Goal: Entertainment & Leisure: Consume media (video, audio)

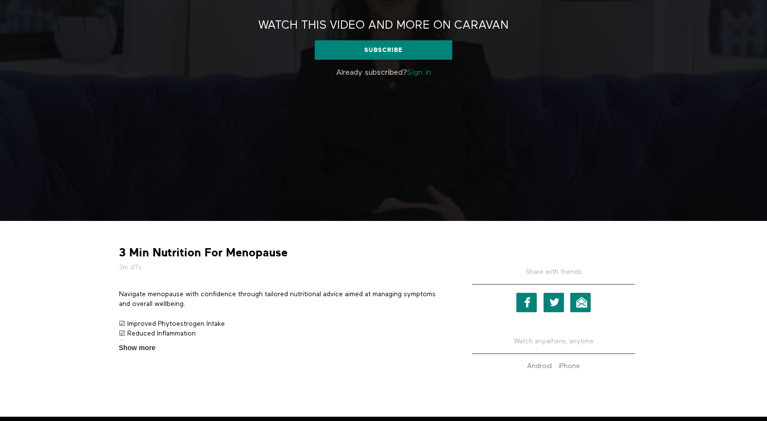
scroll to position [183, 0]
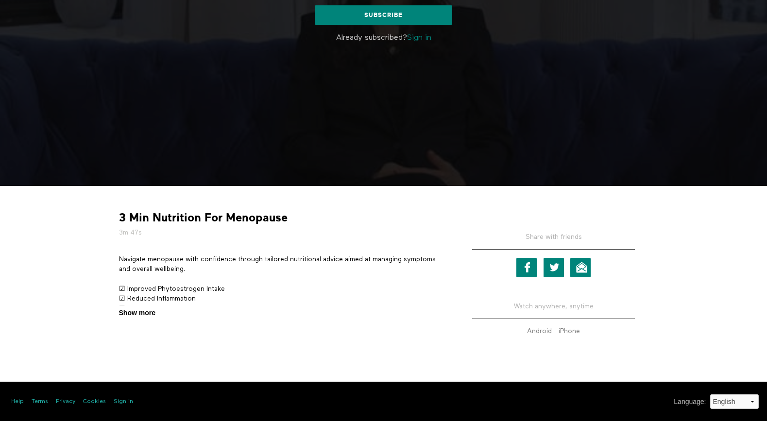
click at [146, 312] on span "Show more" at bounding box center [137, 313] width 36 height 10
click at [0, 0] on input "Show more Show less" at bounding box center [0, 0] width 0 height 0
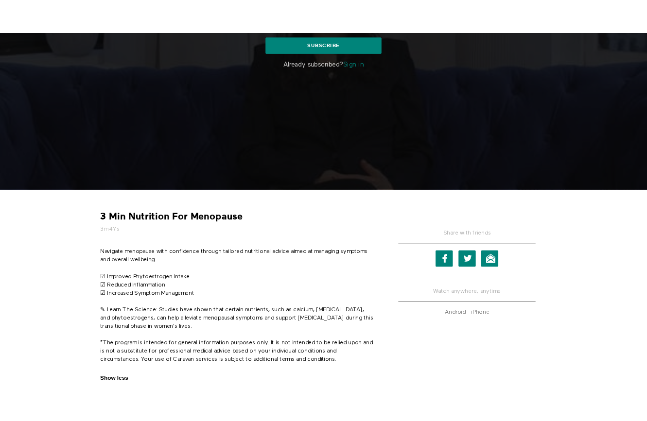
scroll to position [247, 0]
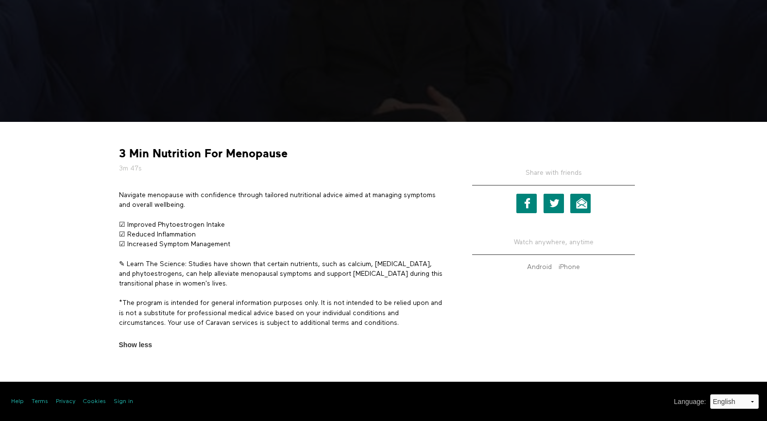
click at [140, 316] on p "*The program is intended for general information purposes only. It is not inten…" at bounding box center [282, 313] width 326 height 30
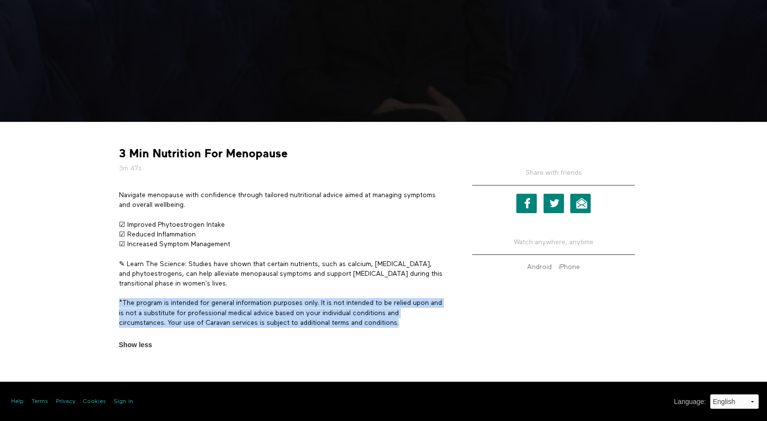
click at [140, 316] on p "*The program is intended for general information purposes only. It is not inten…" at bounding box center [282, 313] width 326 height 30
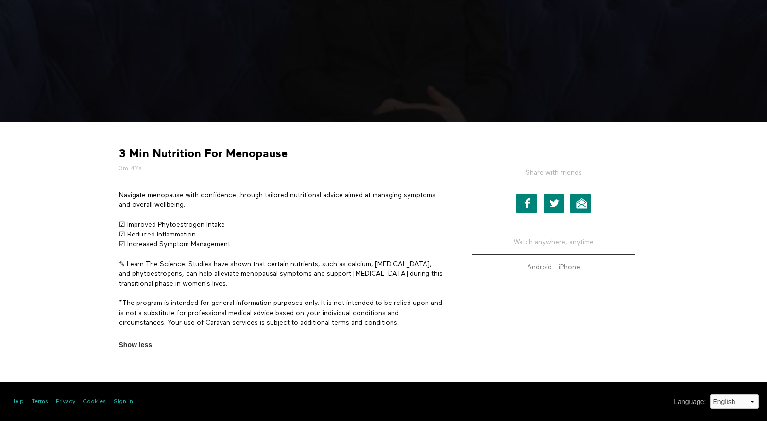
click at [142, 283] on p "✎ Learn The Science: Studies have shown that certain nutrients, such as calcium…" at bounding box center [282, 274] width 326 height 30
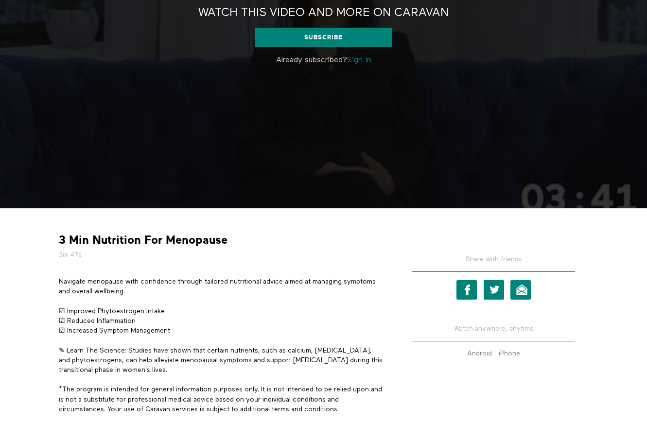
scroll to position [0, 0]
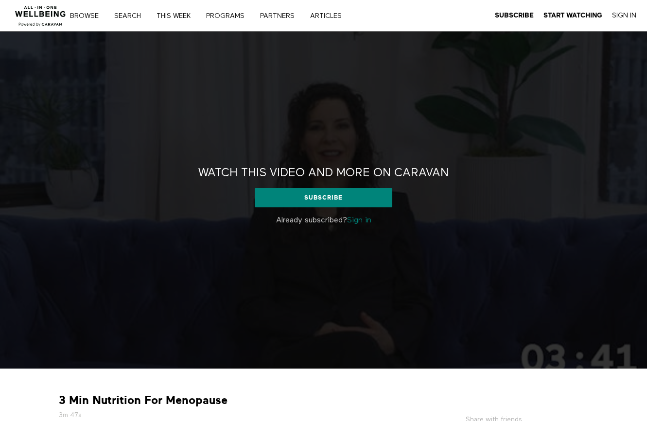
click at [618, 20] on div "Subscribe Start Watching Sign In" at bounding box center [564, 15] width 158 height 31
click at [620, 16] on link "Sign In" at bounding box center [624, 15] width 24 height 9
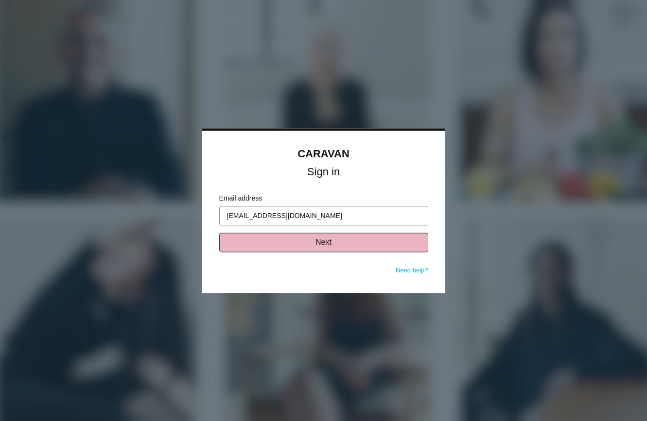
type input "[EMAIL_ADDRESS][DOMAIN_NAME]"
click at [238, 246] on button "Next" at bounding box center [323, 242] width 209 height 19
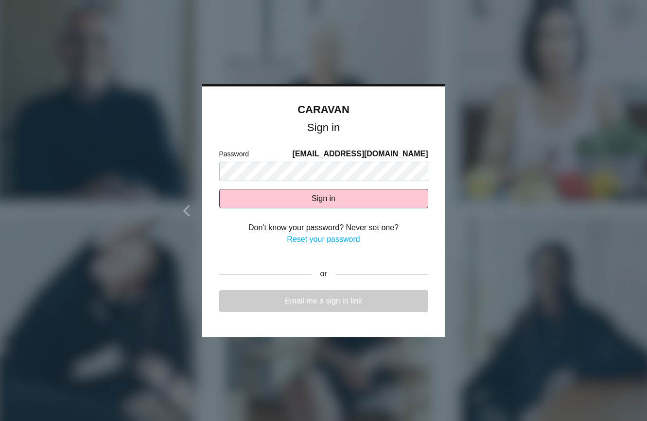
click at [345, 308] on link "Email me a sign in link" at bounding box center [323, 301] width 209 height 22
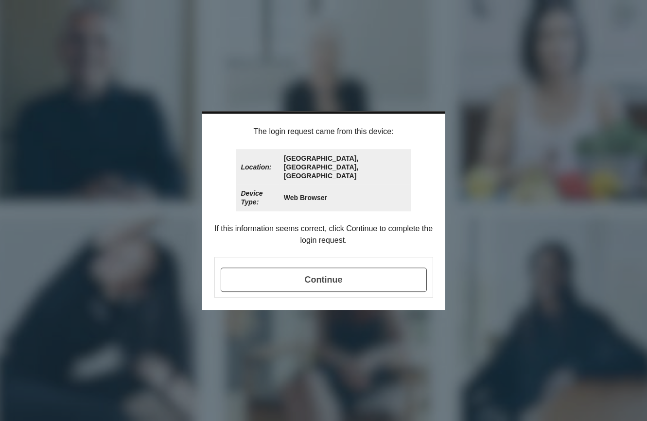
click at [316, 268] on span "Continue" at bounding box center [324, 280] width 206 height 24
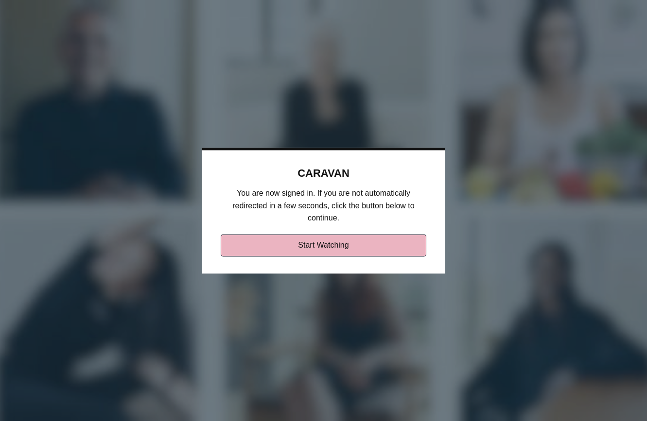
click at [317, 249] on link "Start Watching" at bounding box center [324, 245] width 206 height 22
click at [314, 250] on link "Start Watching" at bounding box center [324, 245] width 206 height 22
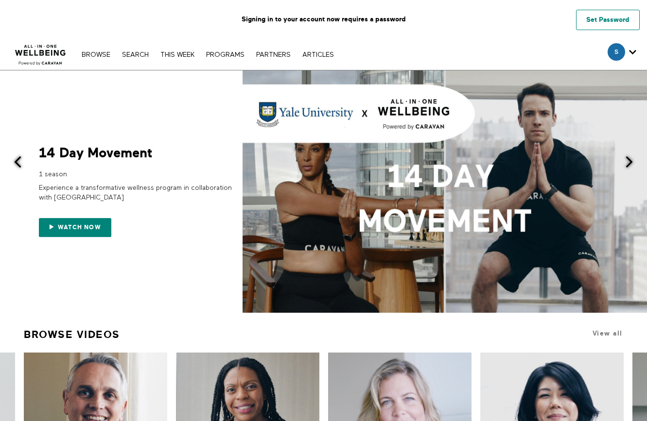
click at [597, 21] on link "Set Password" at bounding box center [608, 20] width 64 height 20
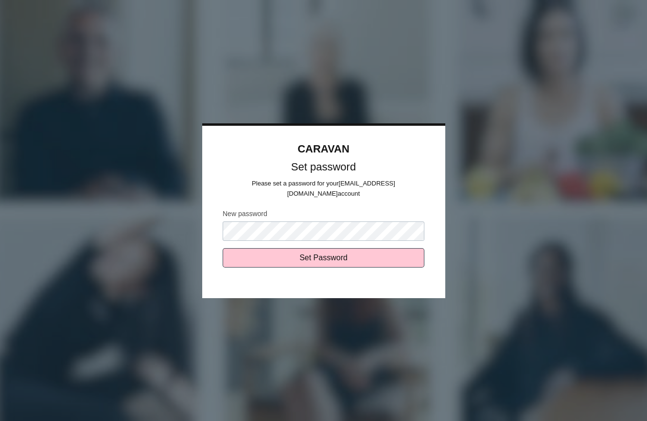
click at [347, 263] on div "Set Password" at bounding box center [323, 264] width 209 height 33
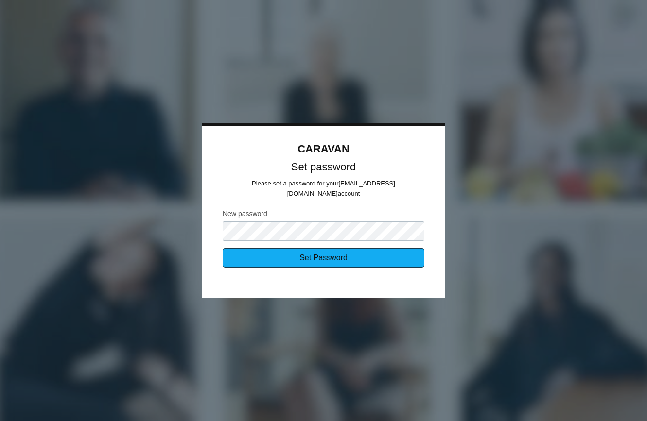
click at [347, 260] on input "Set Password" at bounding box center [324, 257] width 202 height 19
type input "Sending..."
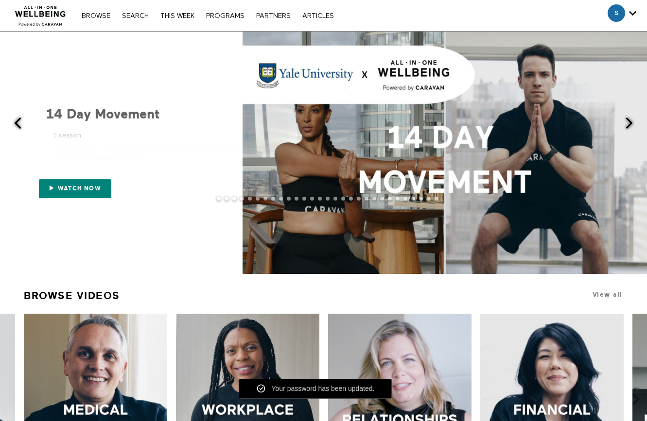
scroll to position [336, 0]
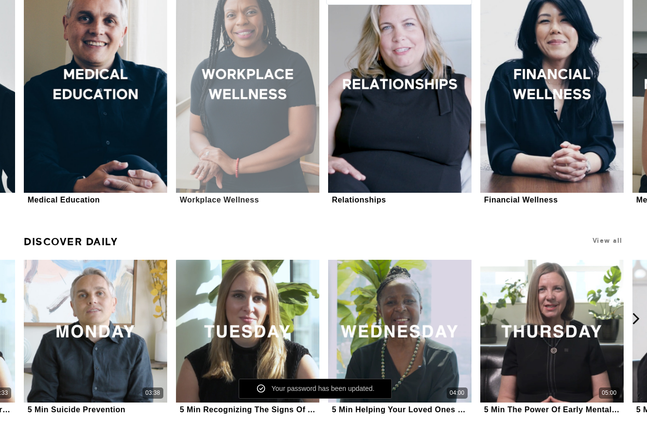
click at [276, 136] on div at bounding box center [247, 85] width 143 height 214
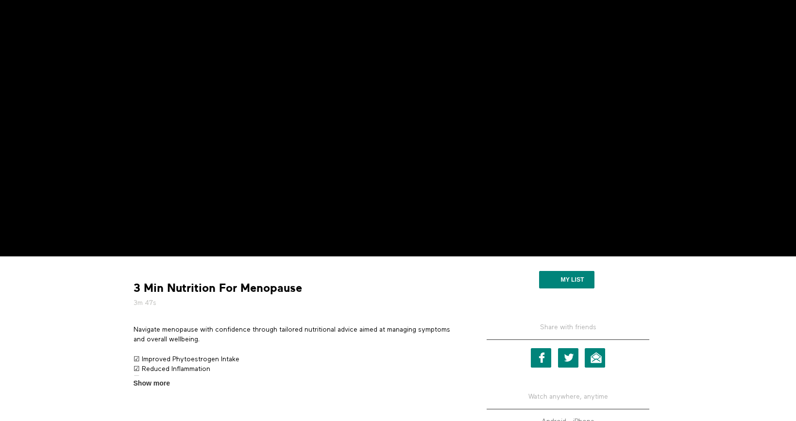
scroll to position [203, 0]
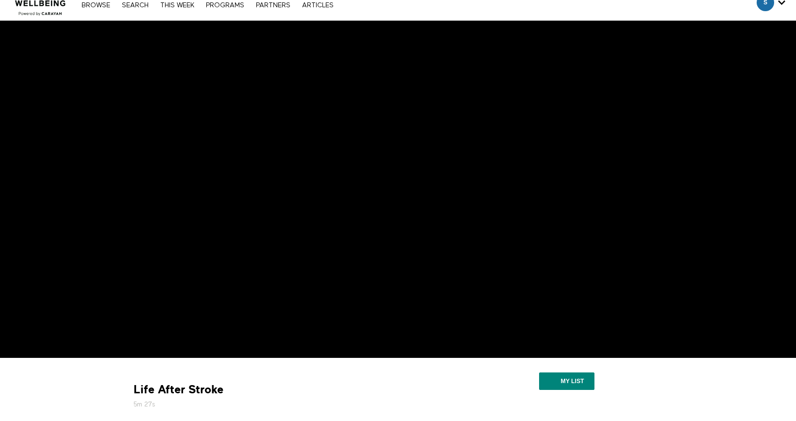
scroll to position [10, 0]
